Goal: Check status: Check status

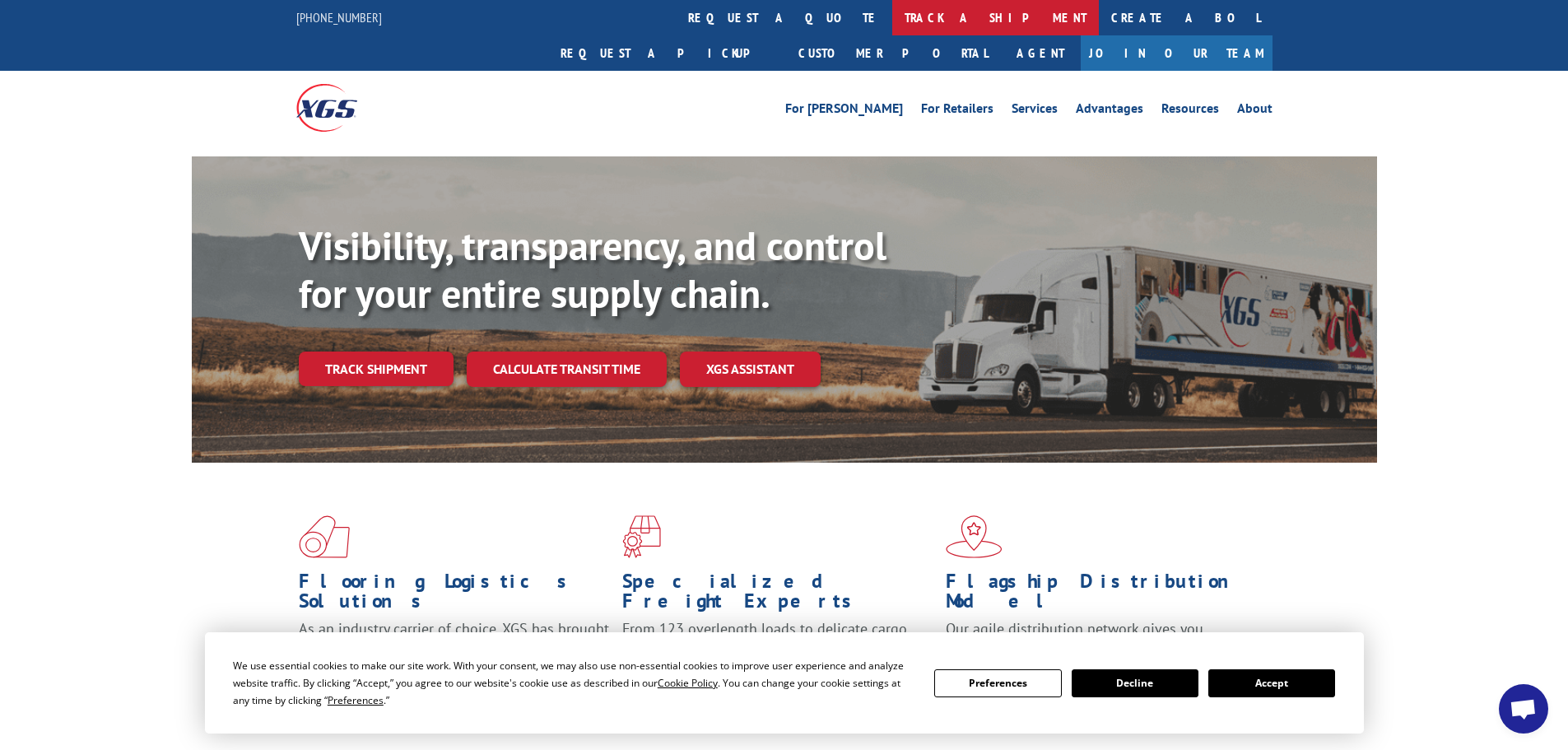
click at [892, 11] on link "track a shipment" at bounding box center [995, 17] width 207 height 35
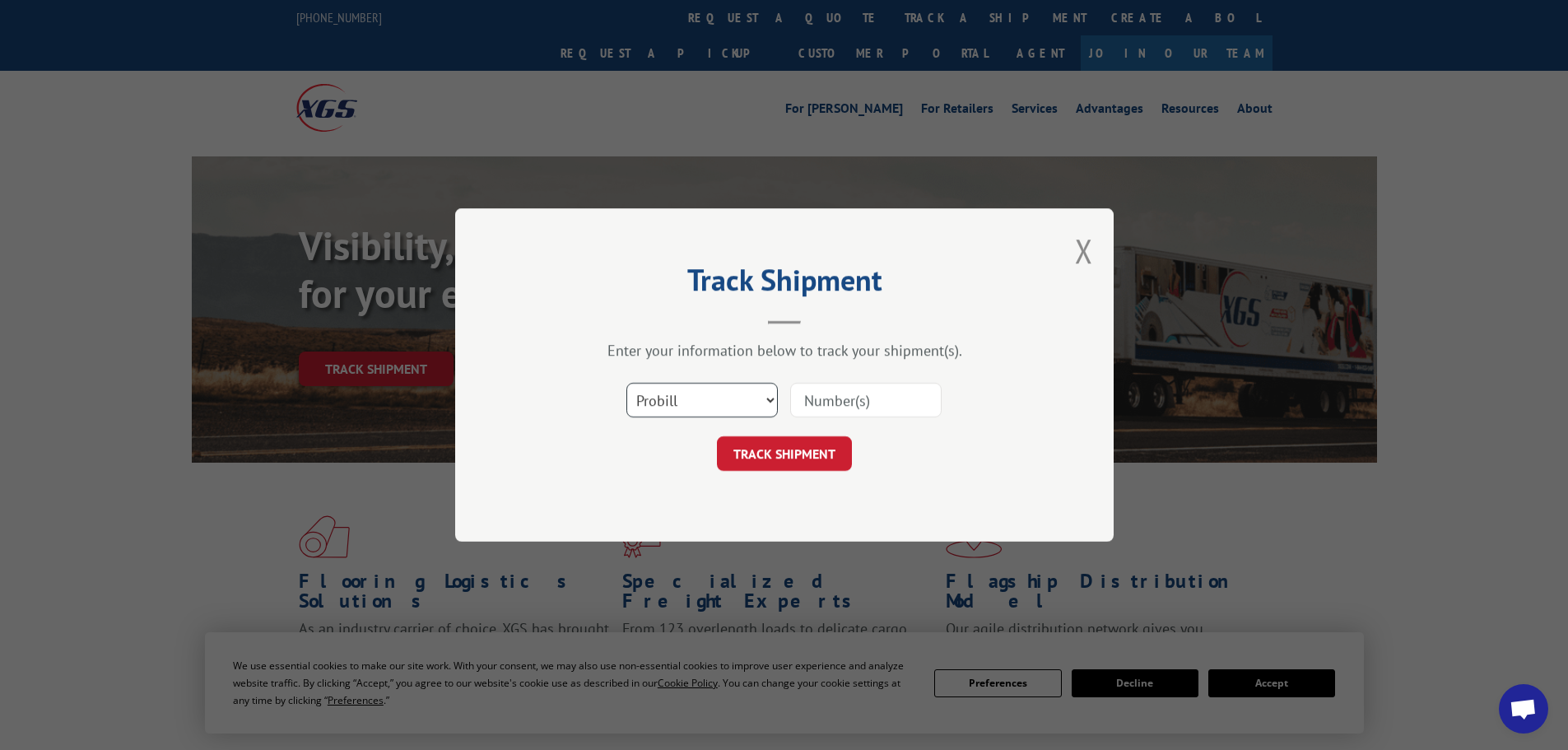
click at [674, 401] on select "Select category... Probill BOL PO" at bounding box center [702, 400] width 151 height 34
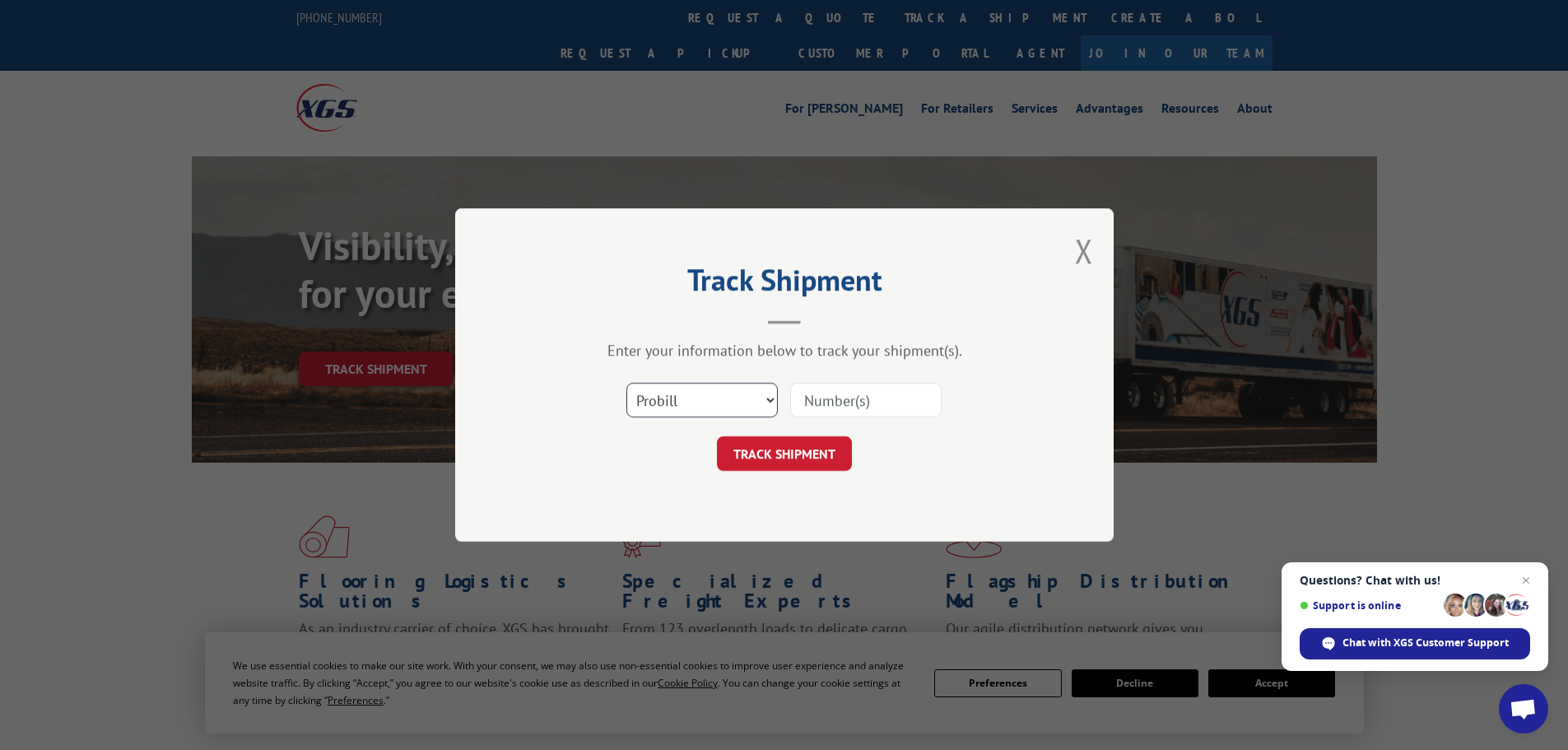
select select "po"
click at [626, 383] on select "Select category... Probill BOL PO" at bounding box center [702, 400] width 151 height 34
click at [868, 402] on input at bounding box center [866, 400] width 151 height 34
paste input "13505384"
type input "13505384"
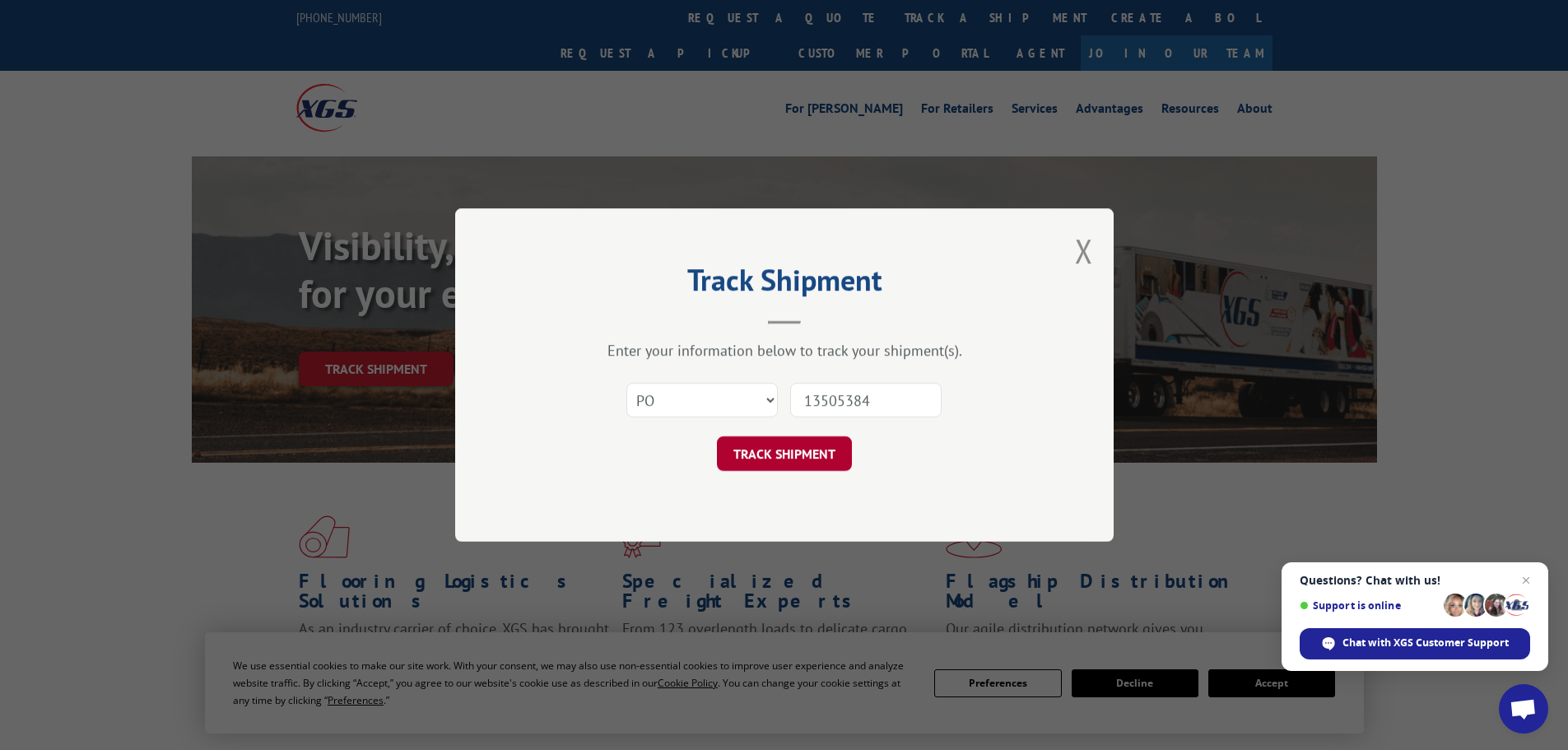
click at [786, 461] on button "TRACK SHIPMENT" at bounding box center [784, 453] width 135 height 34
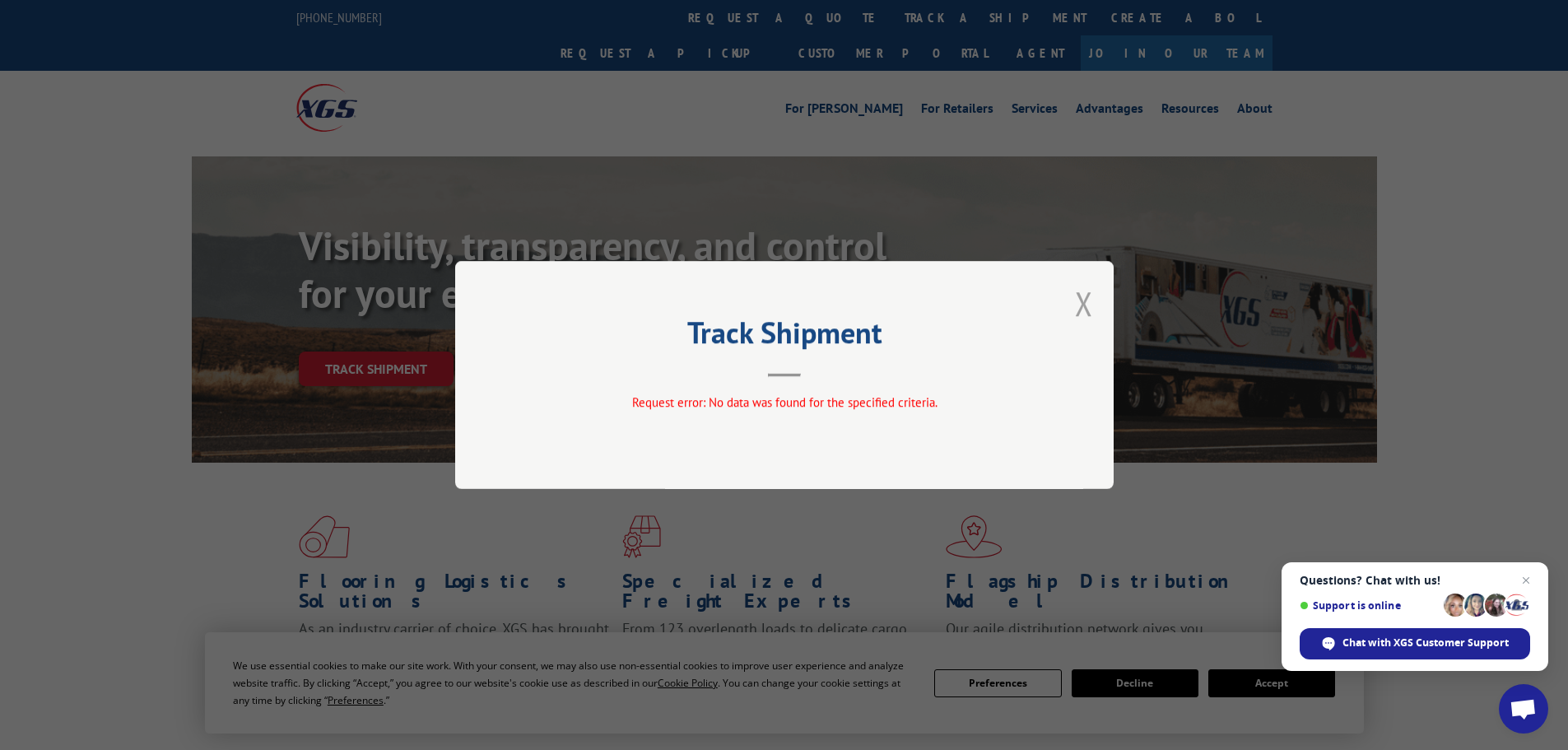
click at [1084, 303] on button "Close modal" at bounding box center [1084, 303] width 18 height 44
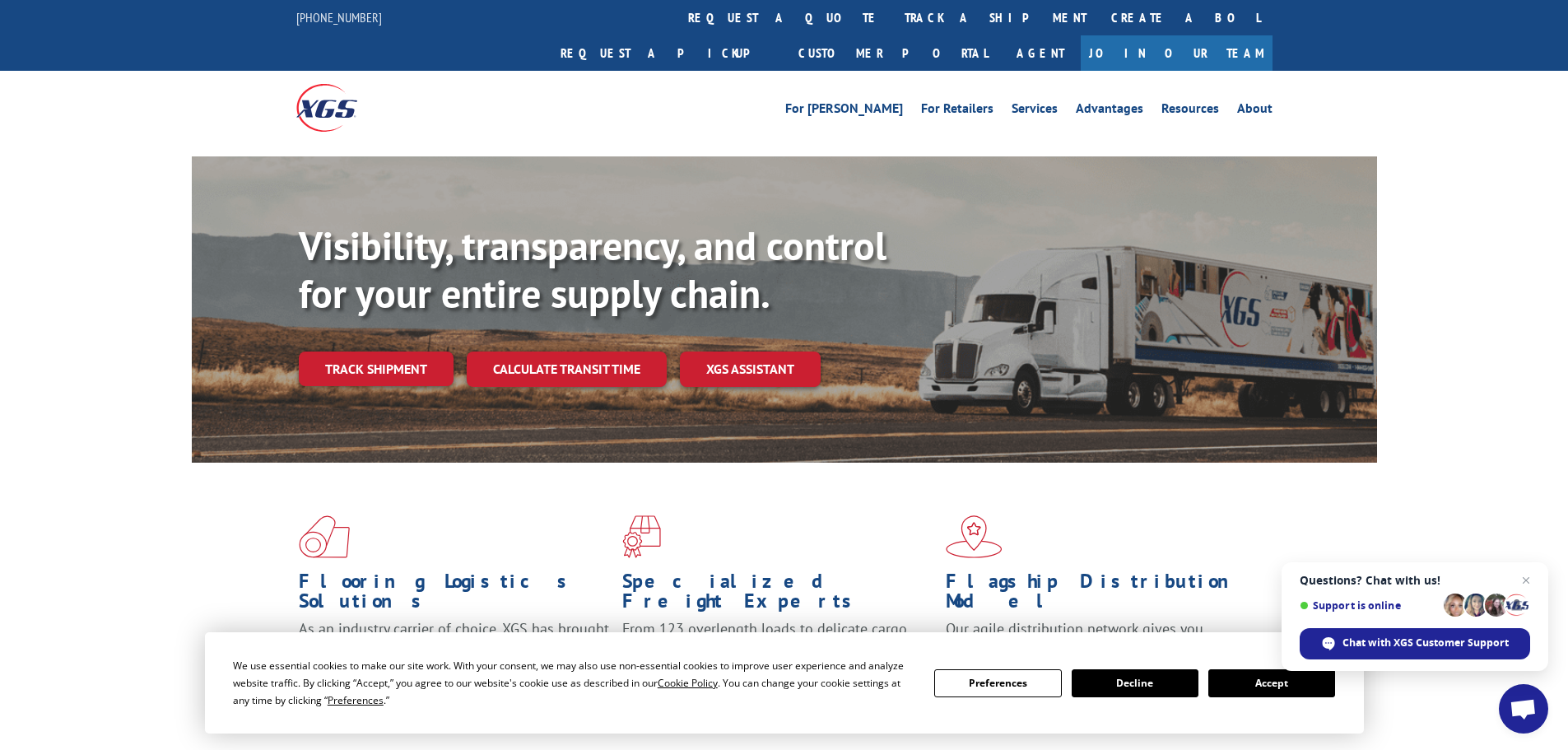
drag, startPoint x: 729, startPoint y: 14, endPoint x: 741, endPoint y: 63, distance: 50.4
click at [892, 13] on link "track a shipment" at bounding box center [995, 17] width 207 height 35
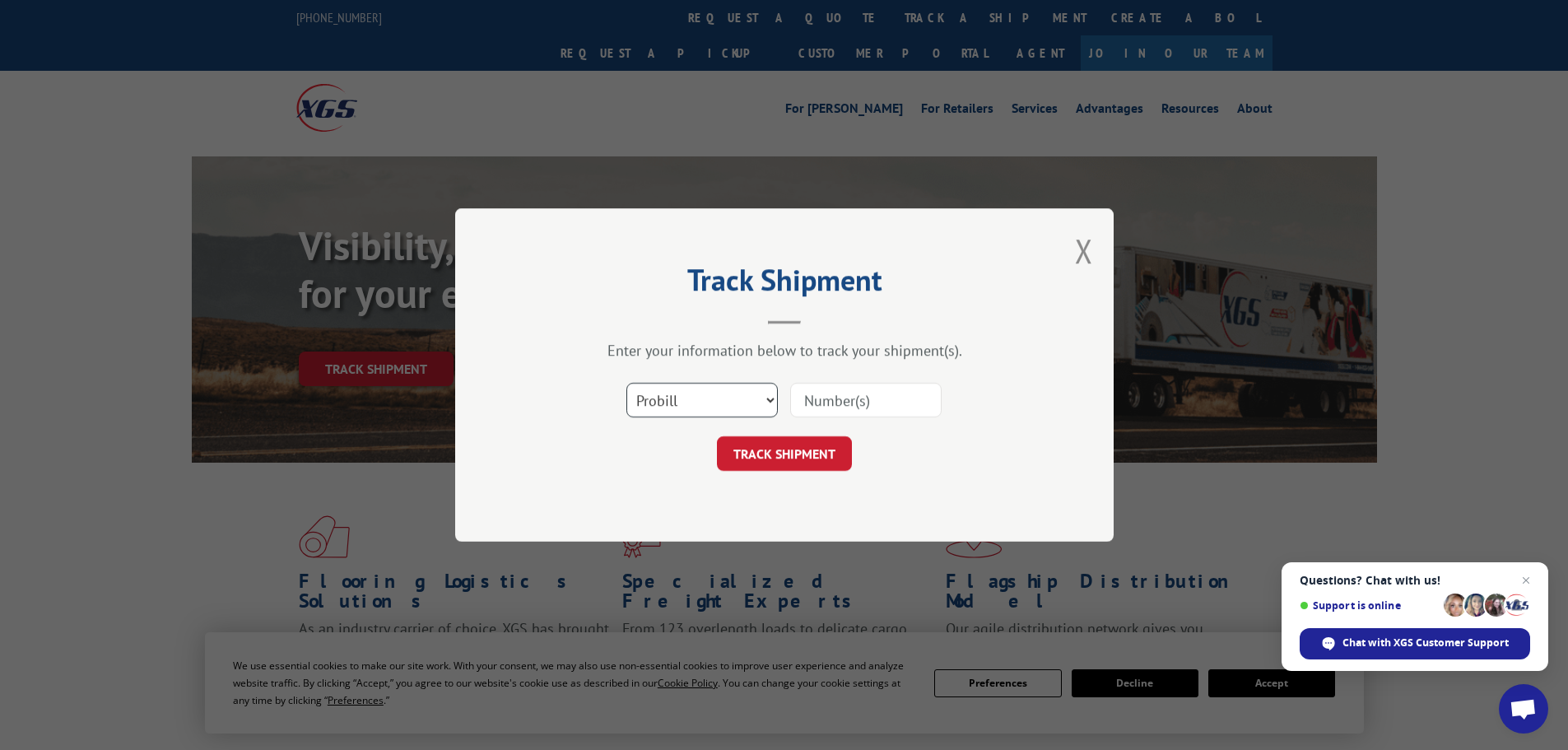
drag, startPoint x: 708, startPoint y: 402, endPoint x: 702, endPoint y: 416, distance: 15.2
click at [708, 402] on select "Select category... Probill BOL PO" at bounding box center [702, 400] width 151 height 34
select select "bol"
click at [626, 383] on select "Select category... Probill BOL PO" at bounding box center [702, 400] width 151 height 34
click at [829, 400] on input at bounding box center [866, 400] width 151 height 34
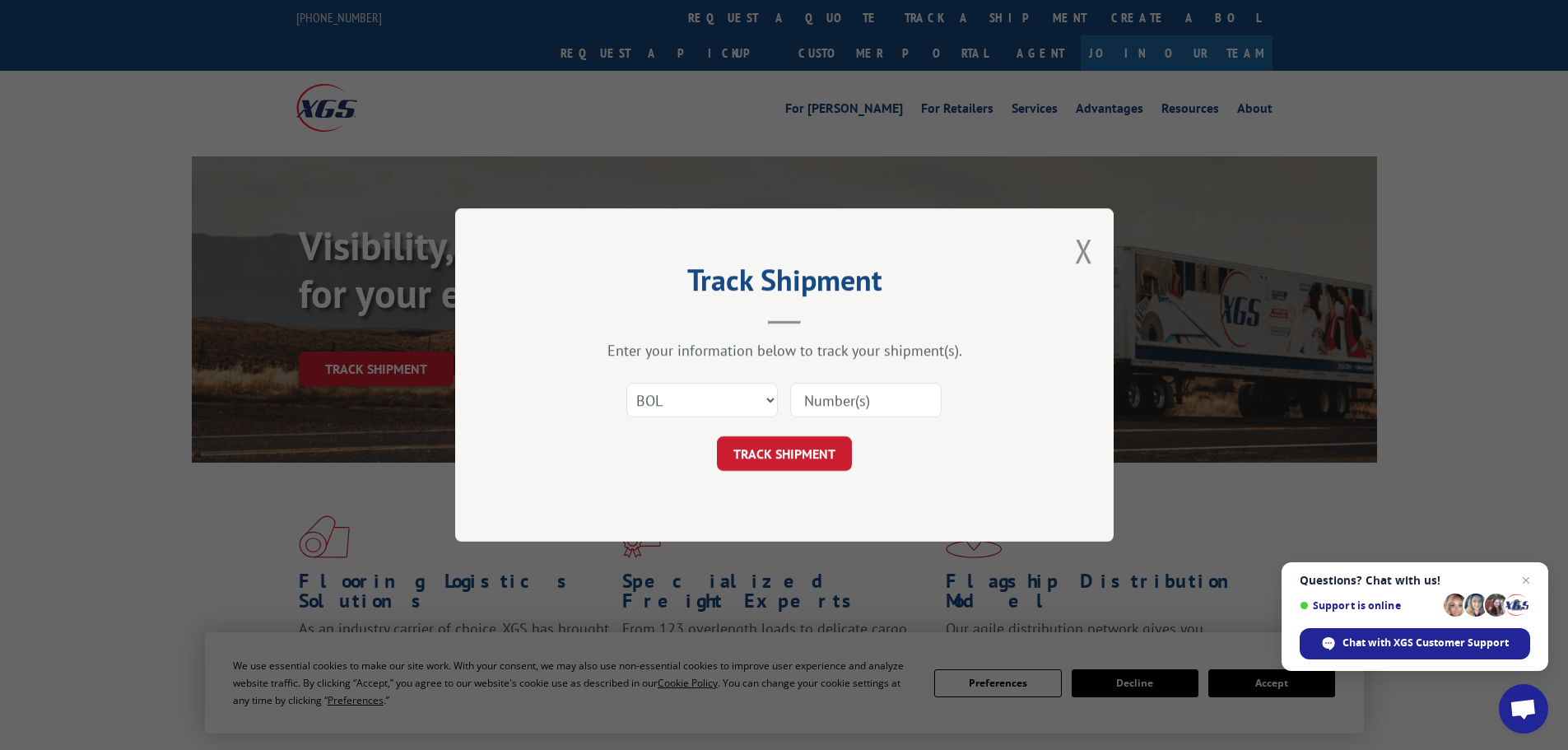
paste input "6018281"
type input "6018281"
click at [768, 451] on button "TRACK SHIPMENT" at bounding box center [784, 453] width 135 height 34
